Goal: Task Accomplishment & Management: Manage account settings

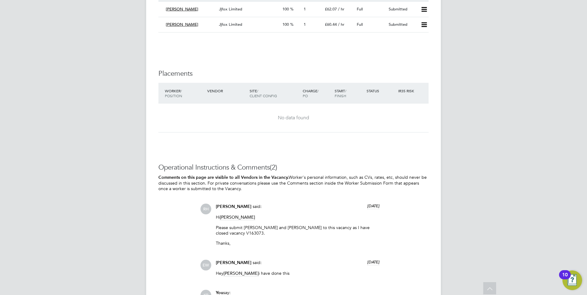
scroll to position [1220, 0]
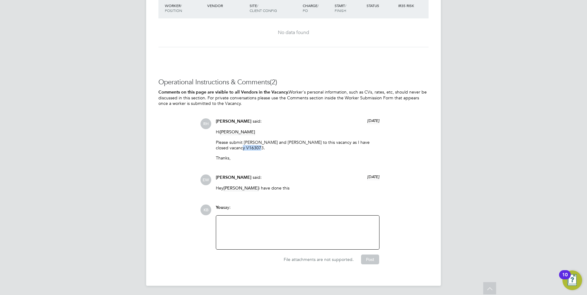
drag, startPoint x: 233, startPoint y: 147, endPoint x: 253, endPoint y: 147, distance: 19.9
click at [253, 147] on p "Please submit [PERSON_NAME] and [PERSON_NAME] to this vacancy as I have closed …" at bounding box center [298, 145] width 164 height 11
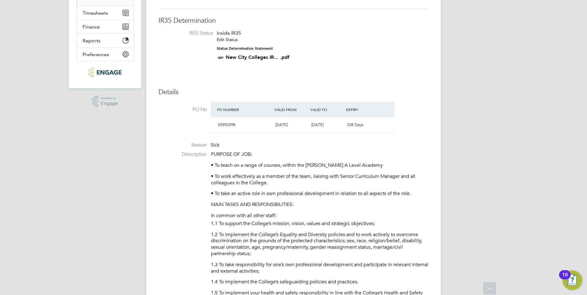
scroll to position [0, 0]
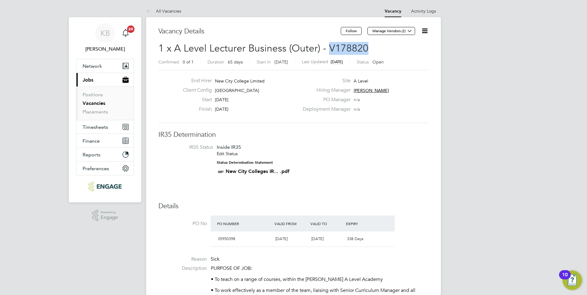
drag, startPoint x: 327, startPoint y: 46, endPoint x: 367, endPoint y: 48, distance: 40.3
click at [367, 48] on h2 "1 x A Level Lecturer Business (Outer) - V178820 Confirmed 0 of 1 Duration 65 da…" at bounding box center [293, 55] width 270 height 26
click at [396, 27] on button "Manage Vendors (2)" at bounding box center [391, 31] width 48 height 8
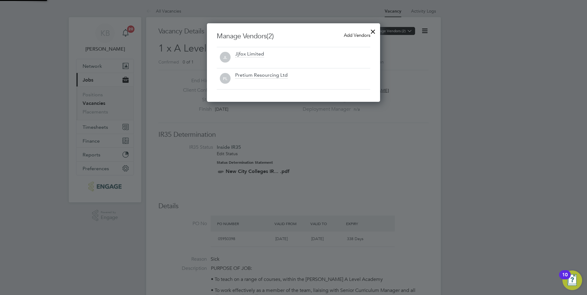
scroll to position [79, 173]
click at [427, 87] on div at bounding box center [293, 147] width 587 height 295
click at [372, 29] on div at bounding box center [372, 30] width 11 height 11
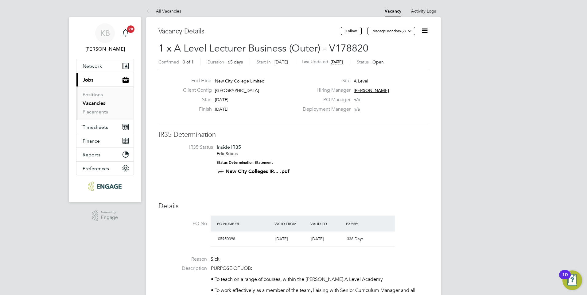
click at [428, 121] on div "End Hirer New City College Limited Client Config Havering Sixth Form Campus Sta…" at bounding box center [293, 96] width 270 height 53
drag, startPoint x: 327, startPoint y: 46, endPoint x: 377, endPoint y: 48, distance: 49.4
click at [377, 48] on h2 "1 x A Level Lecturer Business (Outer) - V178820 Confirmed 0 of 1 Duration 65 da…" at bounding box center [293, 55] width 270 height 26
copy span "V178820"
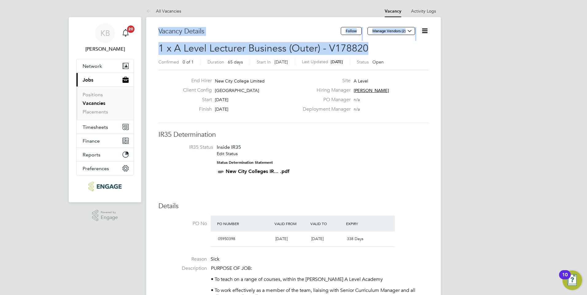
drag, startPoint x: 159, startPoint y: 29, endPoint x: 377, endPoint y: 47, distance: 218.6
drag, startPoint x: 377, startPoint y: 47, endPoint x: 425, endPoint y: 55, distance: 48.2
click at [425, 55] on h2 "1 x A Level Lecturer Business (Outer) - V178820 Confirmed 0 of 1 Duration 65 da…" at bounding box center [293, 55] width 270 height 26
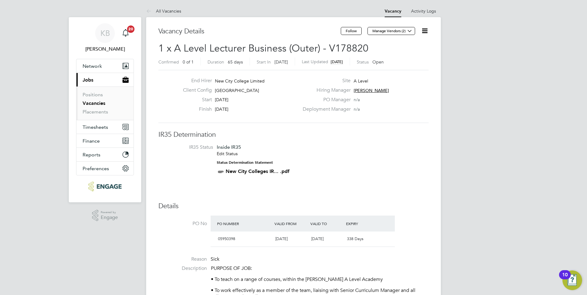
click at [124, 32] on icon "Main navigation" at bounding box center [125, 32] width 7 height 7
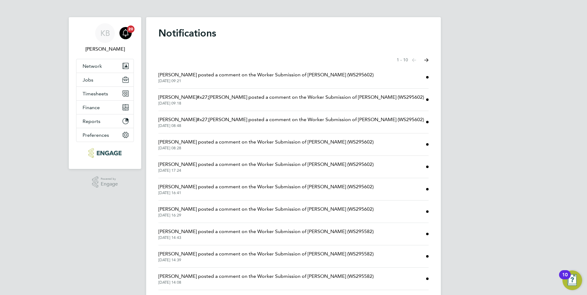
click at [73, 45] on app-nav-sections-wrapper "KB [PERSON_NAME] Notifications 20 Applications: Network Sites Workers Jobs Posi…" at bounding box center [105, 93] width 72 height 152
click at [49, 65] on div "KB [PERSON_NAME] Notifications 20 Applications: Network Sites Workers Jobs Posi…" at bounding box center [293, 156] width 587 height 312
click at [125, 33] on icon "Main navigation" at bounding box center [125, 32] width 7 height 7
click at [100, 94] on span "Timesheets" at bounding box center [95, 94] width 25 height 6
click at [44, 82] on div "KB [PERSON_NAME] Notifications 20 Applications: Network Sites Workers Jobs Posi…" at bounding box center [293, 156] width 587 height 312
